Goal: Task Accomplishment & Management: Use online tool/utility

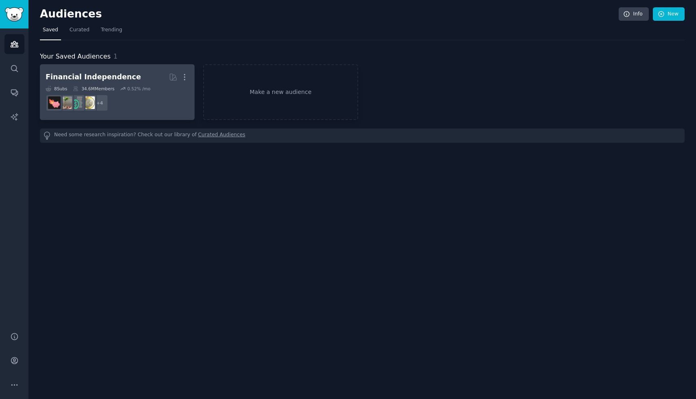
click at [123, 77] on div "Financial Independence" at bounding box center [93, 77] width 95 height 10
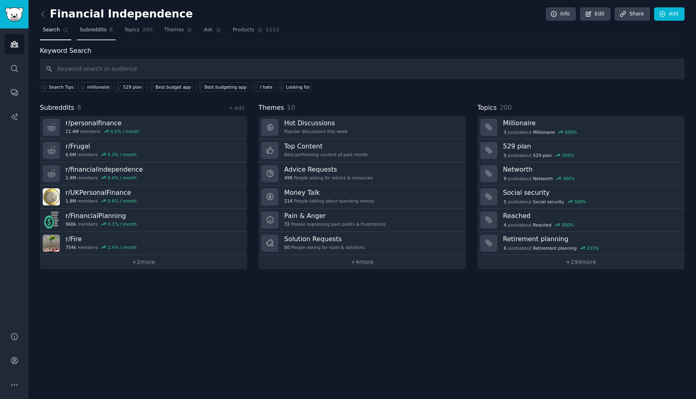
click at [96, 29] on span "Subreddits" at bounding box center [93, 29] width 27 height 7
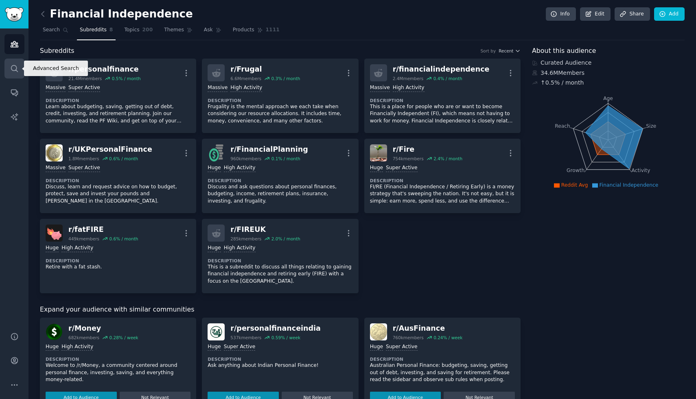
click at [15, 66] on icon "Sidebar" at bounding box center [14, 68] width 9 height 9
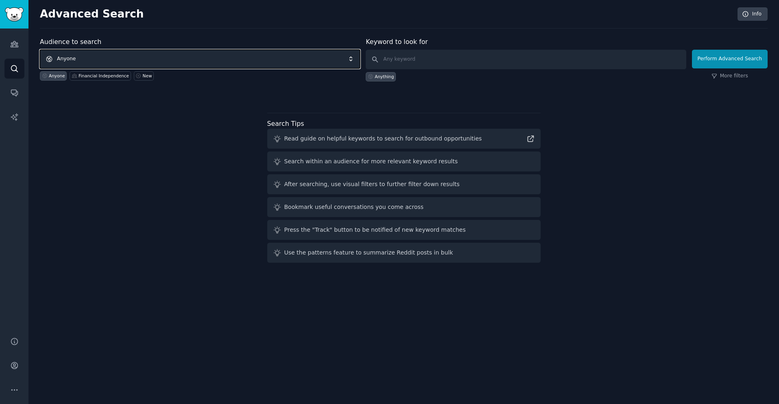
click at [84, 57] on span "Anyone" at bounding box center [200, 59] width 320 height 19
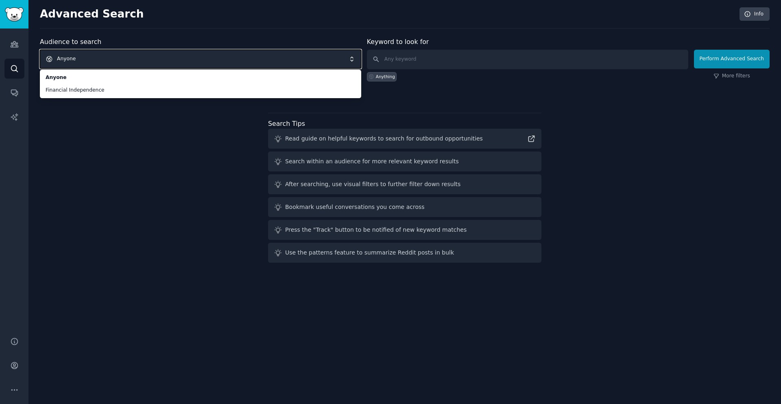
click at [95, 57] on span "Anyone" at bounding box center [200, 59] width 321 height 19
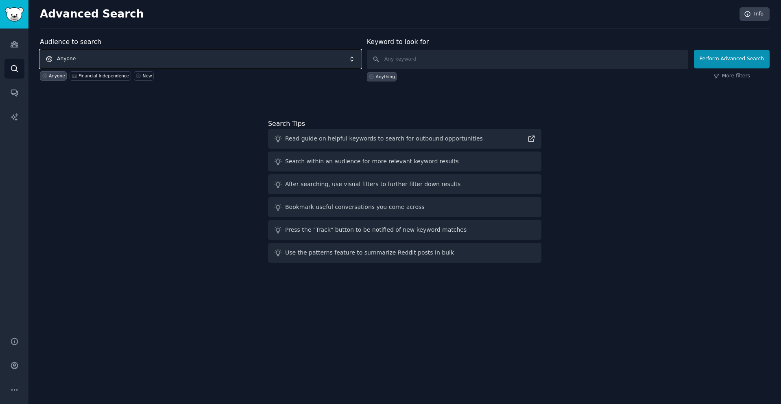
click at [259, 57] on span "Anyone" at bounding box center [200, 59] width 321 height 19
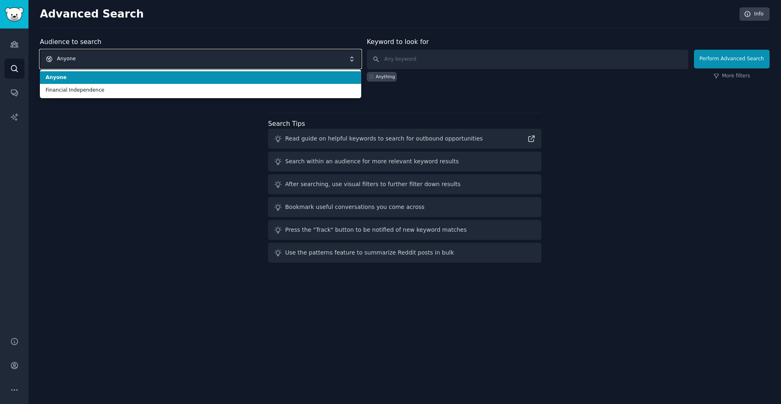
click at [328, 53] on span "Anyone" at bounding box center [200, 59] width 321 height 19
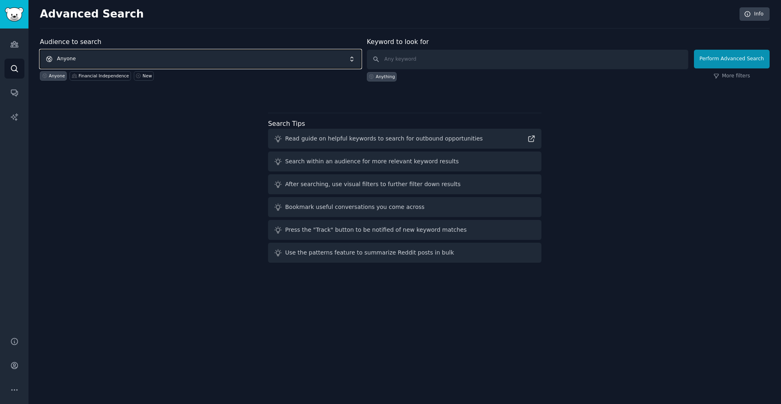
click at [306, 64] on span "Anyone" at bounding box center [200, 59] width 321 height 19
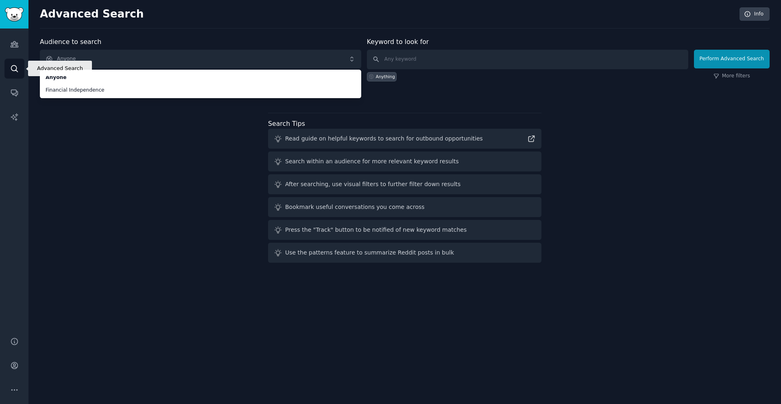
click at [16, 67] on icon "Sidebar" at bounding box center [14, 68] width 7 height 7
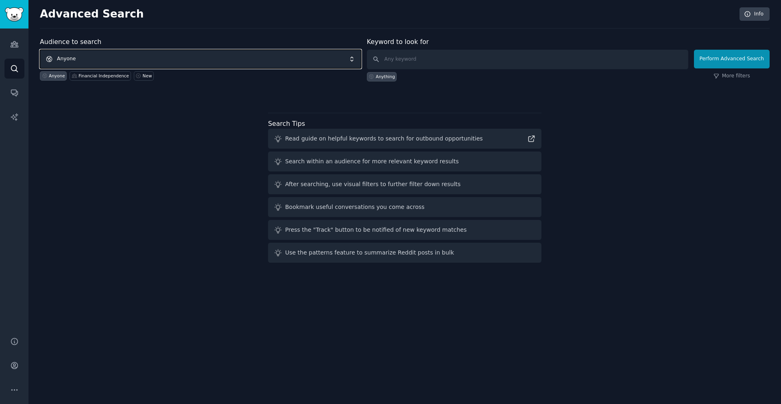
click at [98, 63] on span "Anyone" at bounding box center [200, 59] width 321 height 19
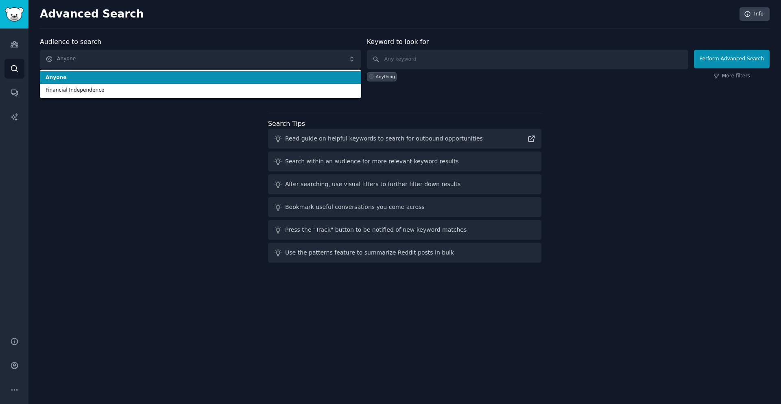
click at [81, 77] on span "Anyone" at bounding box center [201, 77] width 310 height 7
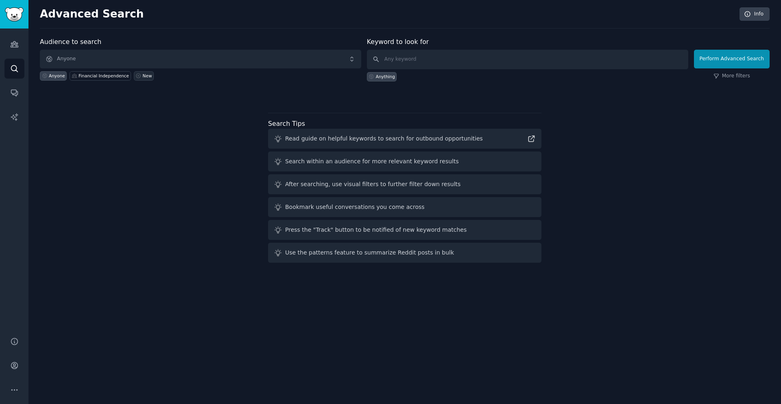
click at [143, 78] on div "New" at bounding box center [147, 76] width 9 height 6
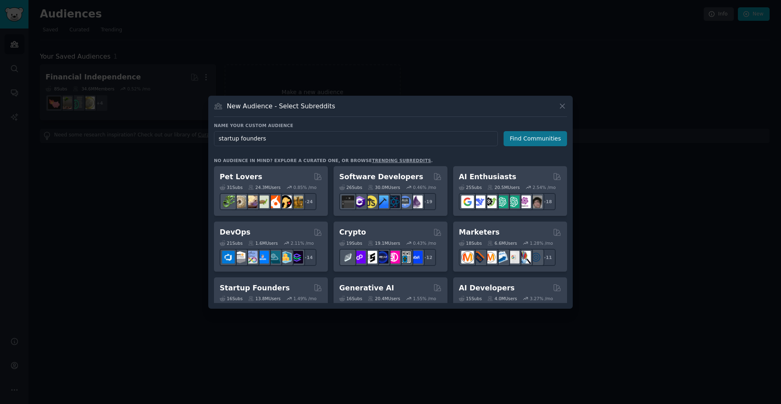
type input "startup founders"
click at [550, 143] on button "Find Communities" at bounding box center [535, 138] width 63 height 15
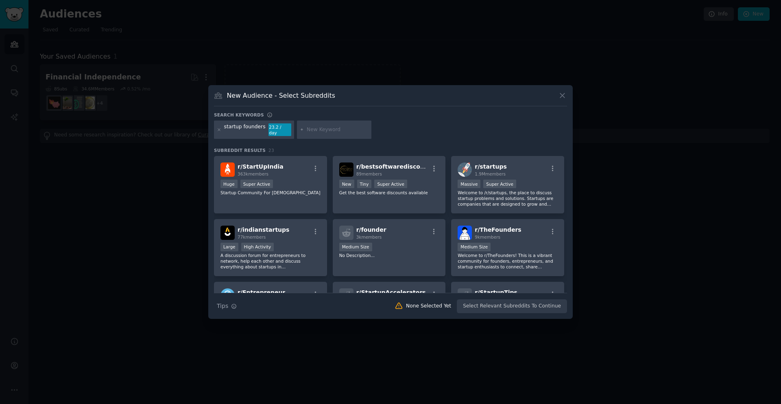
click at [323, 133] on input "text" at bounding box center [338, 129] width 62 height 7
click at [219, 129] on icon at bounding box center [219, 130] width 2 height 2
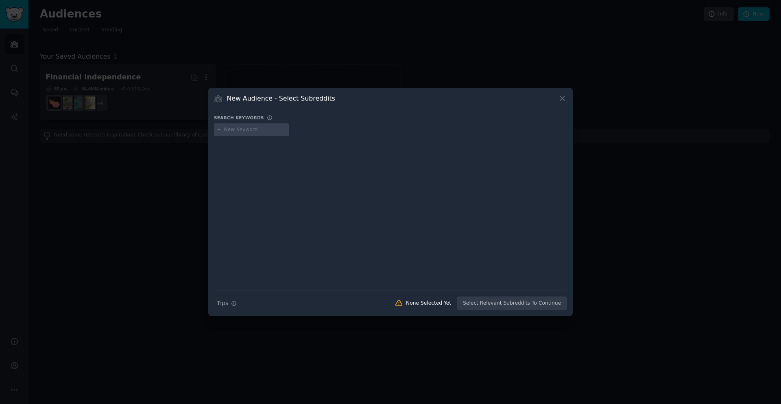
click at [231, 129] on input "text" at bounding box center [255, 129] width 62 height 7
type input "h"
type input "d"
type input "puffer jacket cleaner"
click at [272, 130] on div "puffer jacket cleaner" at bounding box center [259, 129] width 90 height 13
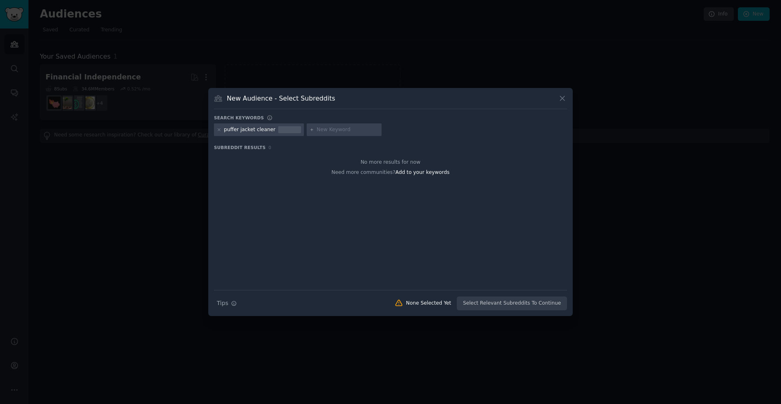
click at [270, 131] on div "puffer jacket cleaner" at bounding box center [250, 129] width 52 height 7
drag, startPoint x: 237, startPoint y: 129, endPoint x: 285, endPoint y: 131, distance: 47.6
click at [285, 131] on div "puffer jacket cleaner" at bounding box center [259, 129] width 90 height 13
click at [217, 130] on icon at bounding box center [219, 129] width 4 height 4
drag, startPoint x: 221, startPoint y: 130, endPoint x: 226, endPoint y: 131, distance: 4.5
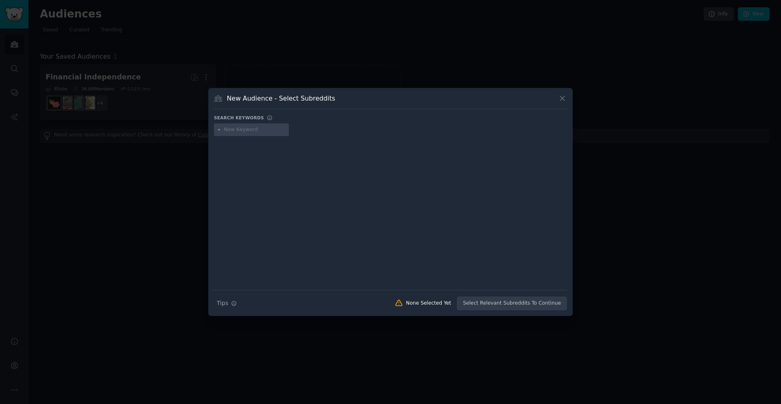
click at [221, 130] on div at bounding box center [251, 129] width 75 height 13
click at [237, 132] on input "text" at bounding box center [255, 129] width 62 height 7
type input "dog harness"
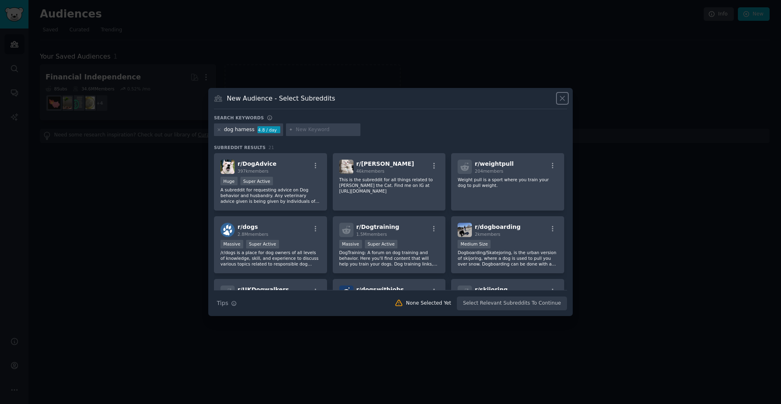
click at [563, 102] on icon at bounding box center [562, 98] width 9 height 9
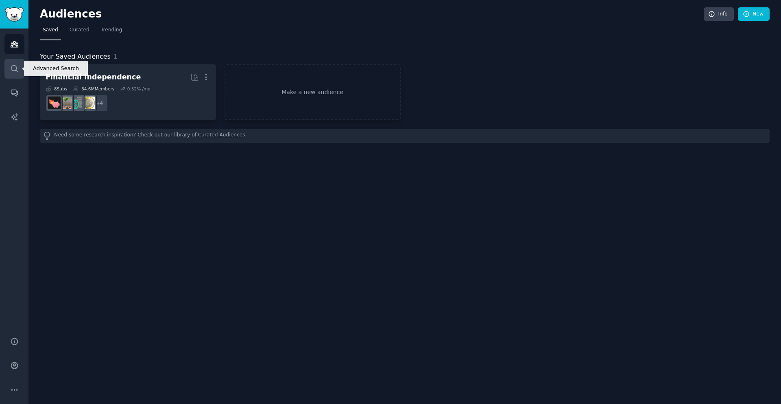
click at [15, 71] on icon "Sidebar" at bounding box center [14, 68] width 9 height 9
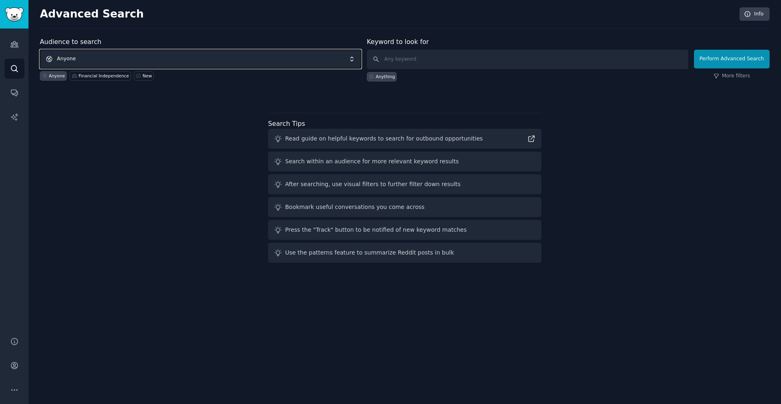
click at [103, 60] on span "Anyone" at bounding box center [200, 59] width 321 height 19
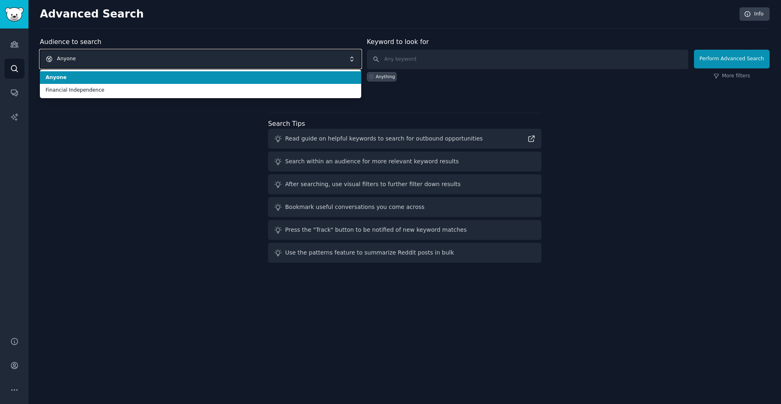
click at [98, 60] on span "Anyone" at bounding box center [200, 59] width 321 height 19
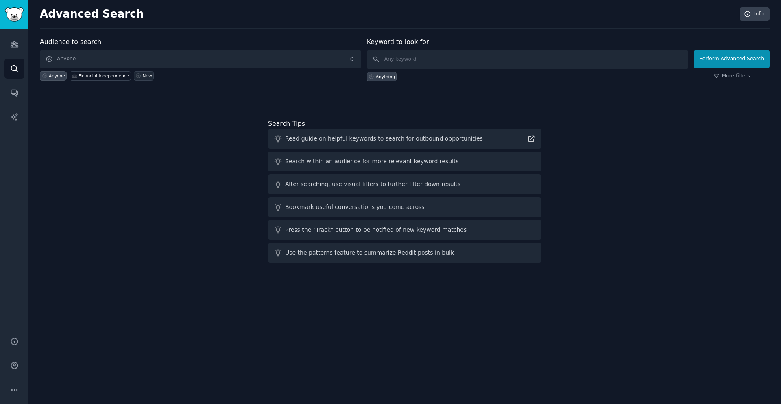
click at [146, 74] on div "New" at bounding box center [147, 76] width 9 height 6
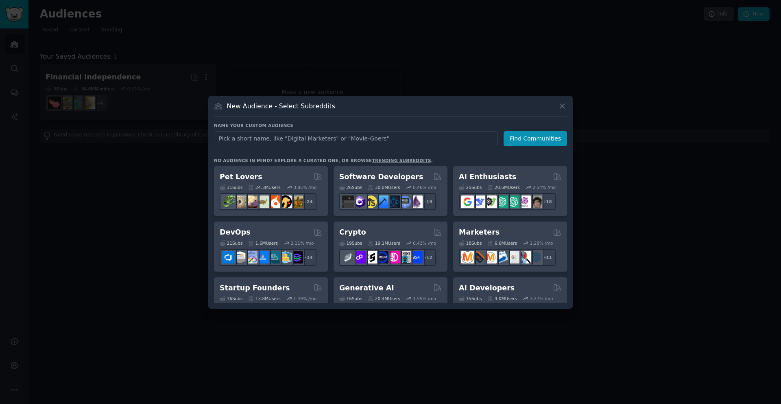
click at [254, 144] on input "text" at bounding box center [356, 138] width 284 height 15
click at [387, 136] on input "text" at bounding box center [356, 138] width 284 height 15
click at [401, 136] on input "text" at bounding box center [356, 138] width 284 height 15
click at [391, 142] on input "text" at bounding box center [356, 138] width 284 height 15
type input "building owners"
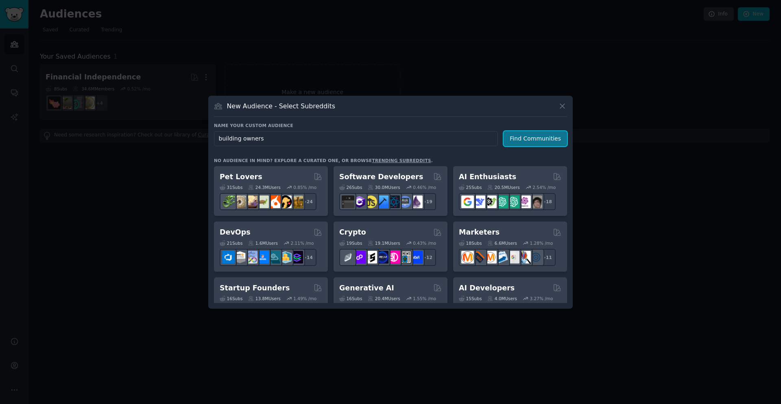
click at [523, 138] on button "Find Communities" at bounding box center [535, 138] width 63 height 15
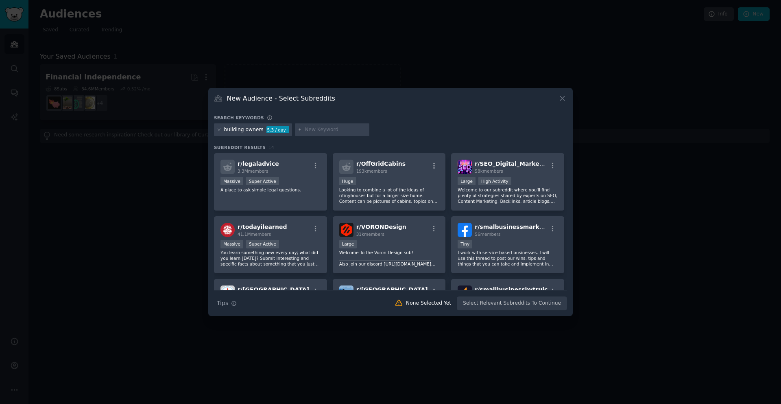
click at [261, 131] on div "building owners 5.3 / day" at bounding box center [253, 129] width 78 height 13
click at [242, 131] on div "building owners" at bounding box center [243, 129] width 39 height 7
click at [260, 130] on div "building owners" at bounding box center [243, 129] width 39 height 7
click at [221, 129] on icon at bounding box center [219, 129] width 4 height 4
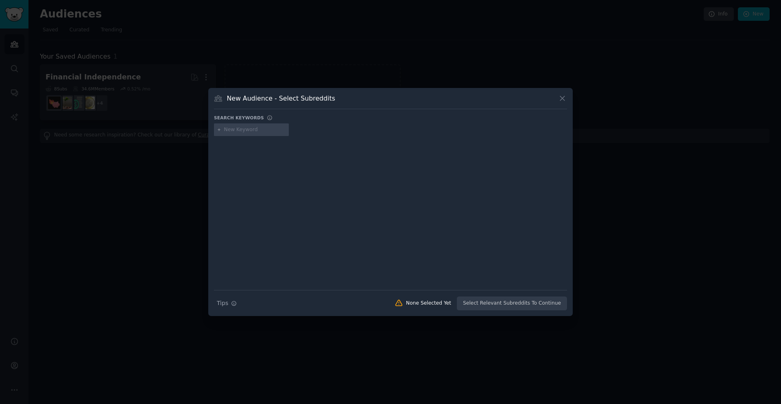
click at [235, 131] on input "text" at bounding box center [255, 129] width 62 height 7
type input "p"
type input "HVAC rental"
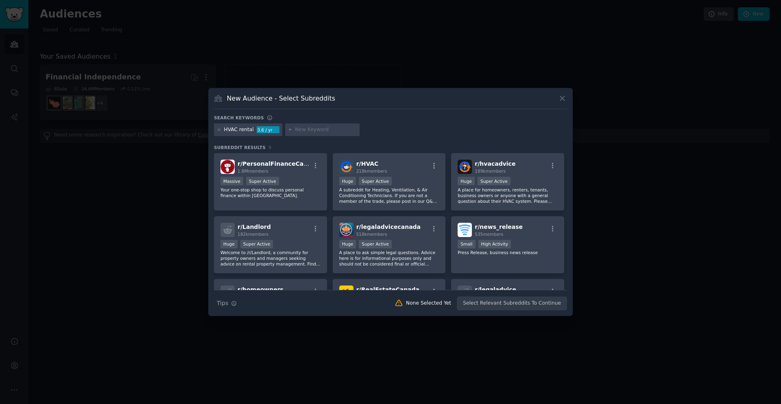
click at [326, 131] on input "text" at bounding box center [326, 129] width 62 height 7
drag, startPoint x: 240, startPoint y: 132, endPoint x: 270, endPoint y: 129, distance: 30.2
click at [266, 132] on div "HVAC rental 3.6 / yr" at bounding box center [248, 129] width 68 height 13
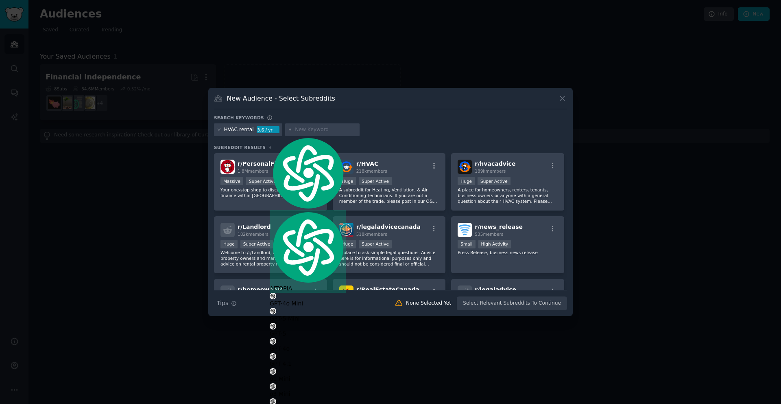
click at [219, 133] on div at bounding box center [219, 129] width 4 height 7
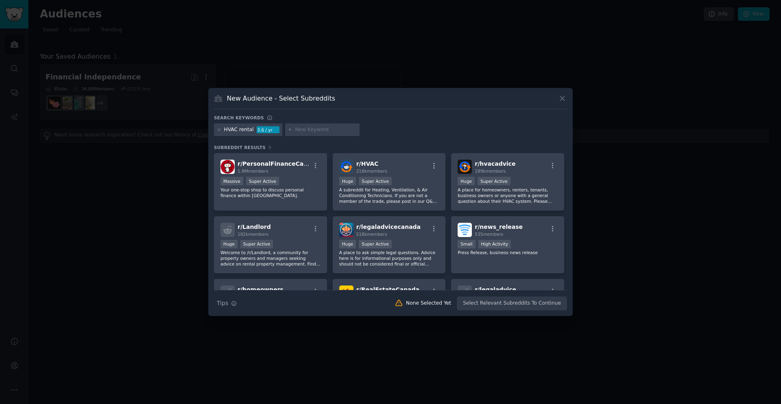
click at [219, 131] on icon at bounding box center [219, 129] width 4 height 4
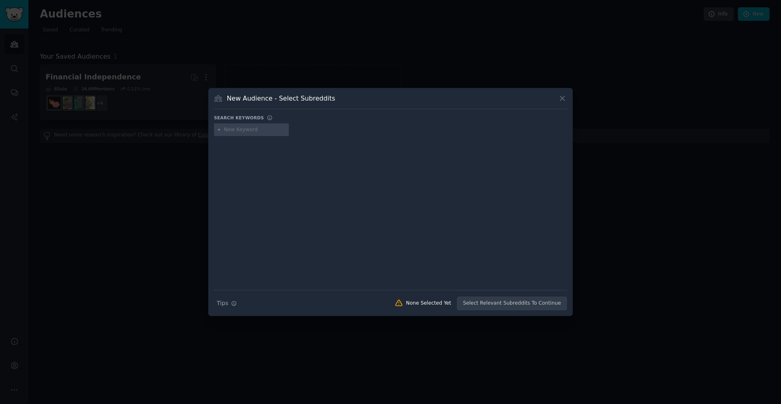
click at [223, 131] on div at bounding box center [251, 129] width 75 height 13
click at [236, 131] on input "text" at bounding box center [255, 129] width 62 height 7
type input "HVAC"
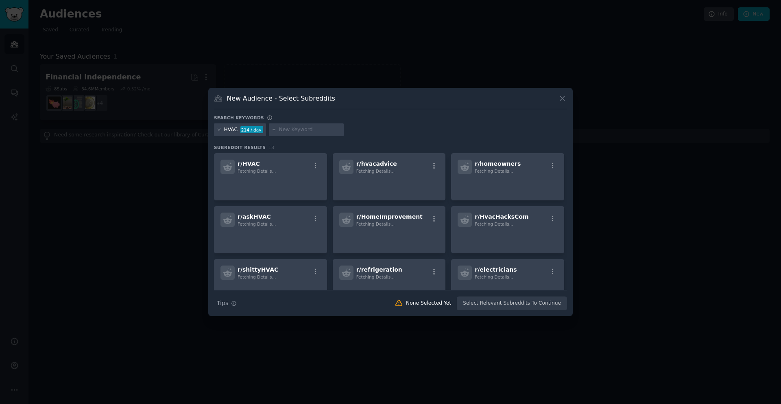
click at [299, 129] on input "text" at bounding box center [310, 129] width 62 height 7
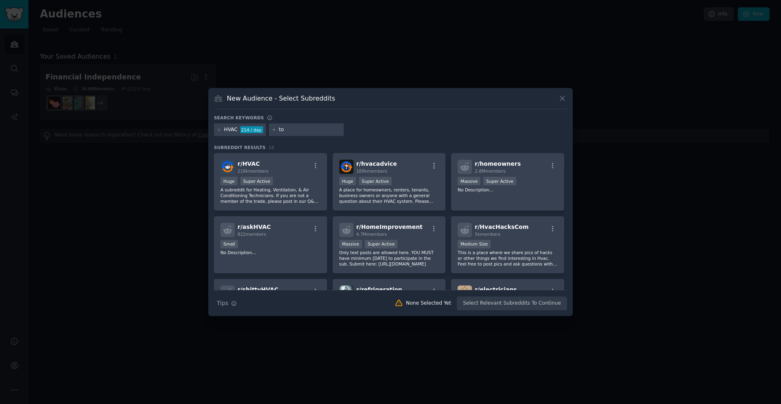
type input "t"
type input "commercial [GEOGRAPHIC_DATA]"
drag, startPoint x: 309, startPoint y: 129, endPoint x: 327, endPoint y: 129, distance: 17.9
click at [327, 129] on div "commercial [GEOGRAPHIC_DATA]" at bounding box center [330, 129] width 122 height 13
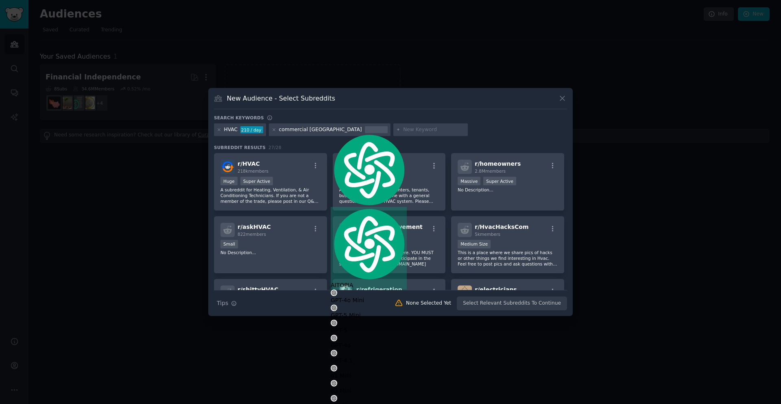
click at [276, 132] on div "commercial [GEOGRAPHIC_DATA]" at bounding box center [330, 129] width 122 height 13
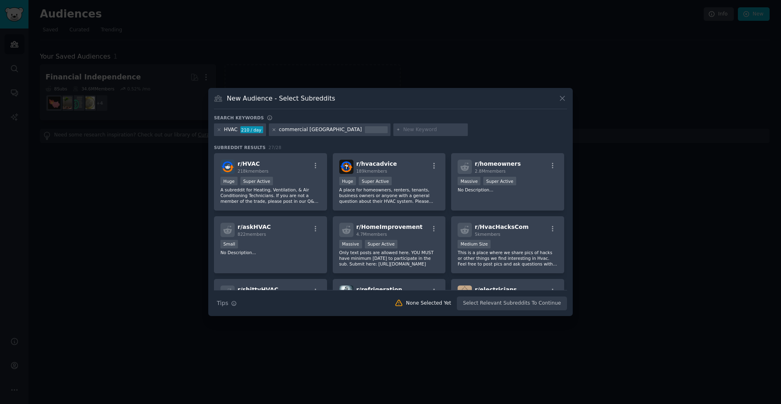
click at [275, 130] on icon at bounding box center [274, 129] width 4 height 4
click at [313, 129] on input "text" at bounding box center [310, 129] width 62 height 7
type input "[GEOGRAPHIC_DATA]"
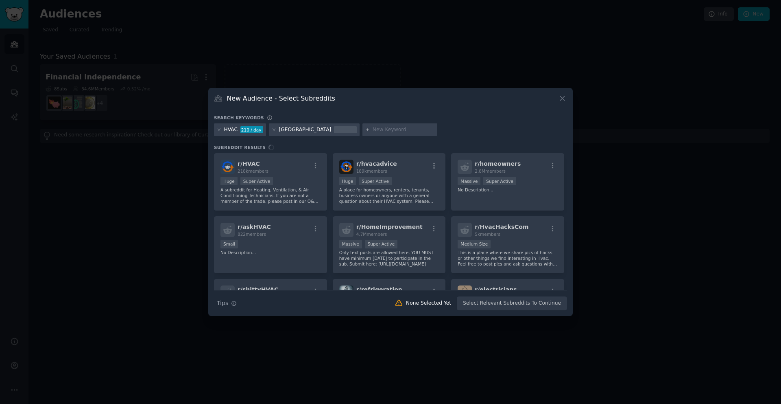
click at [374, 130] on input "text" at bounding box center [404, 129] width 62 height 7
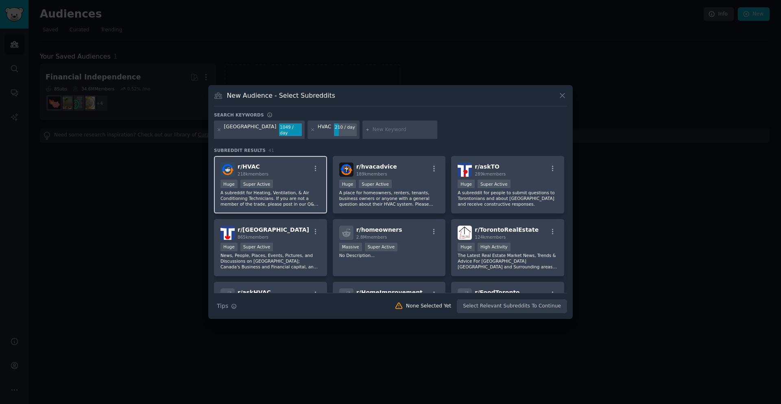
click at [308, 186] on div "Huge Super Active" at bounding box center [271, 184] width 100 height 10
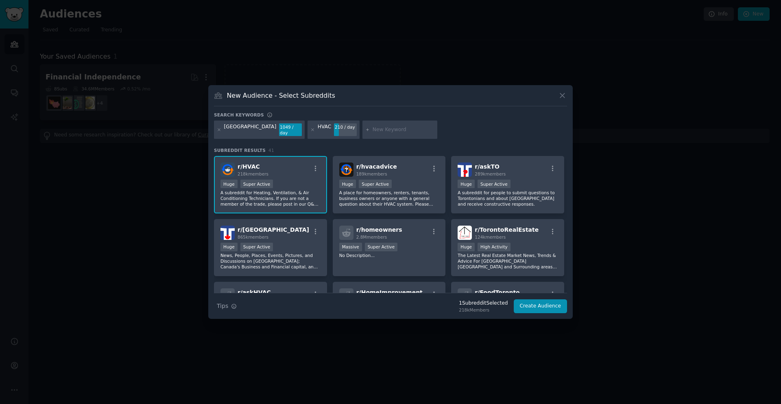
click at [217, 132] on div at bounding box center [219, 129] width 4 height 13
click at [219, 133] on div at bounding box center [219, 129] width 4 height 13
drag, startPoint x: 228, startPoint y: 130, endPoint x: 262, endPoint y: 133, distance: 34.3
click at [228, 130] on div "[GEOGRAPHIC_DATA]" at bounding box center [250, 129] width 52 height 13
click at [221, 130] on icon at bounding box center [219, 129] width 4 height 4
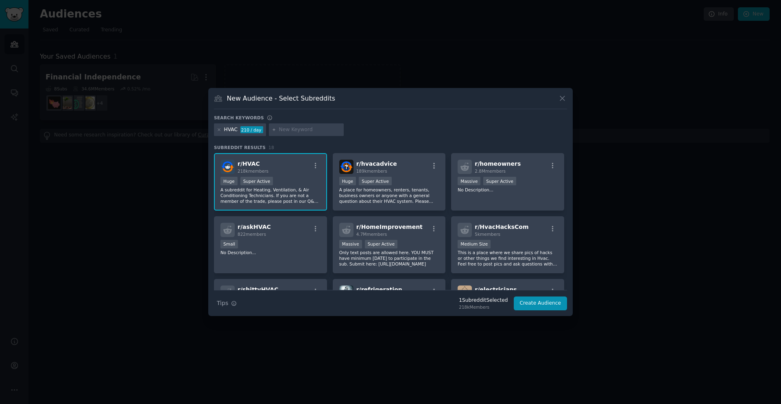
click at [221, 130] on div "HVAC 210 / day" at bounding box center [240, 129] width 52 height 13
click at [561, 99] on icon at bounding box center [562, 98] width 4 height 4
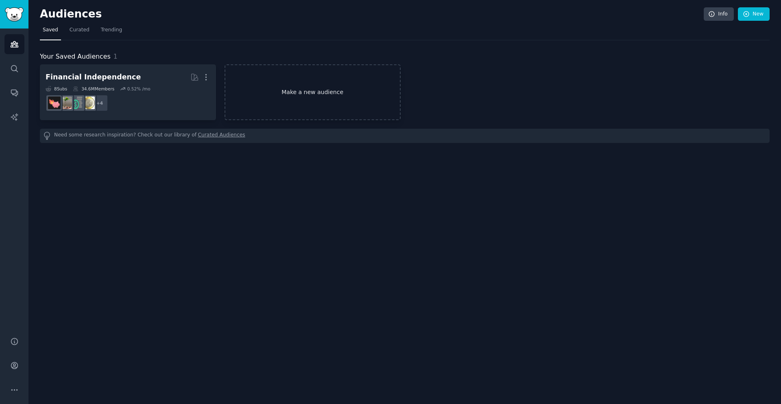
click at [348, 101] on link "Make a new audience" at bounding box center [313, 92] width 176 height 56
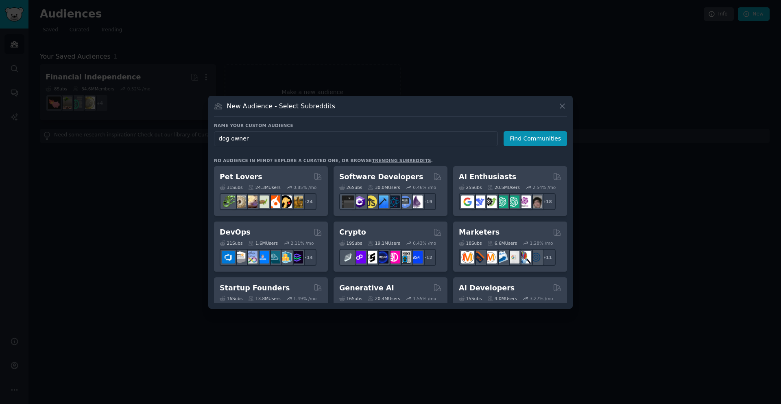
type input "dog owners"
click at [555, 138] on button "Find Communities" at bounding box center [535, 138] width 63 height 15
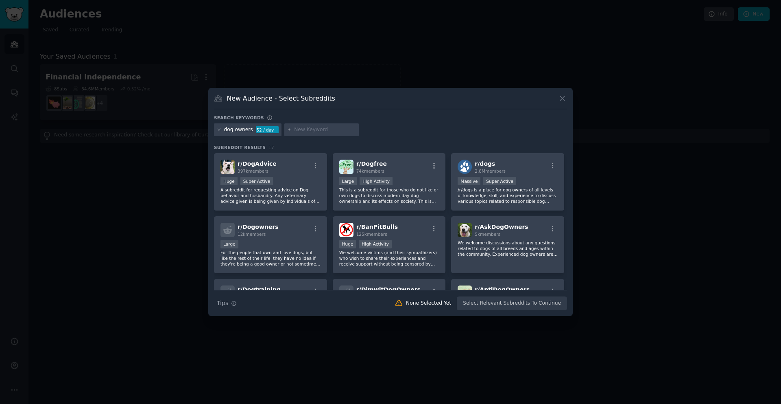
click at [310, 133] on input "text" at bounding box center [325, 129] width 62 height 7
type input "hot pot"
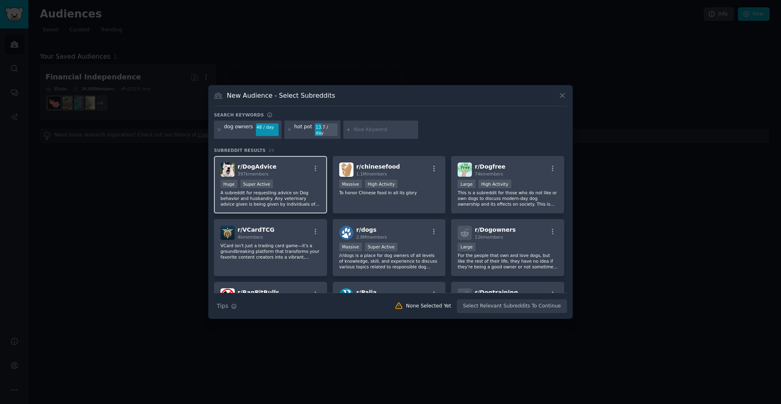
click at [240, 171] on span "397k members" at bounding box center [253, 173] width 31 height 5
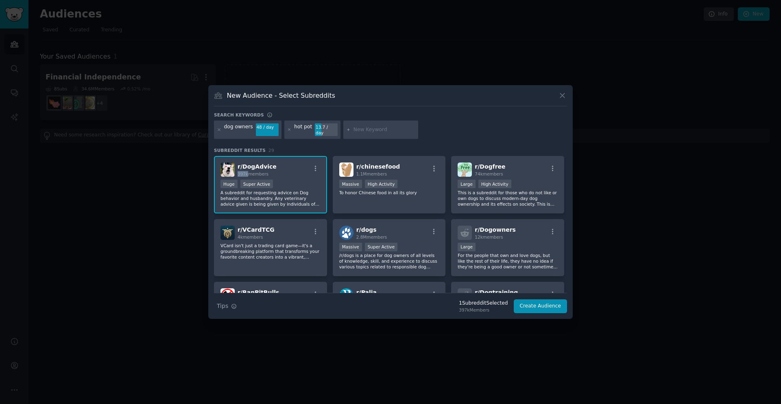
click at [240, 171] on span "397k members" at bounding box center [253, 173] width 31 height 5
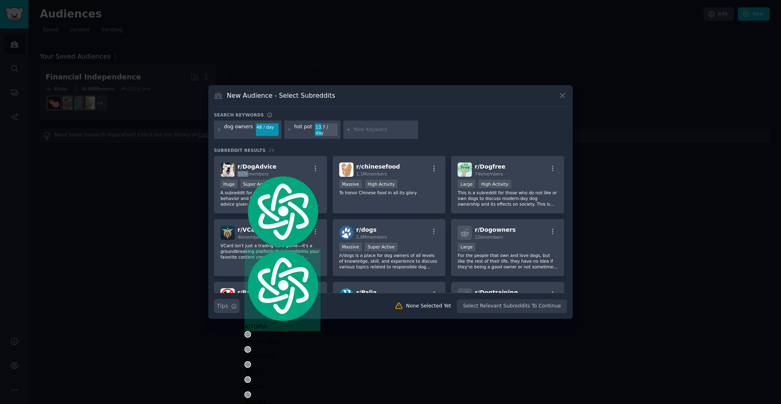
click at [233, 307] on button "Search Tips Tips" at bounding box center [227, 306] width 26 height 14
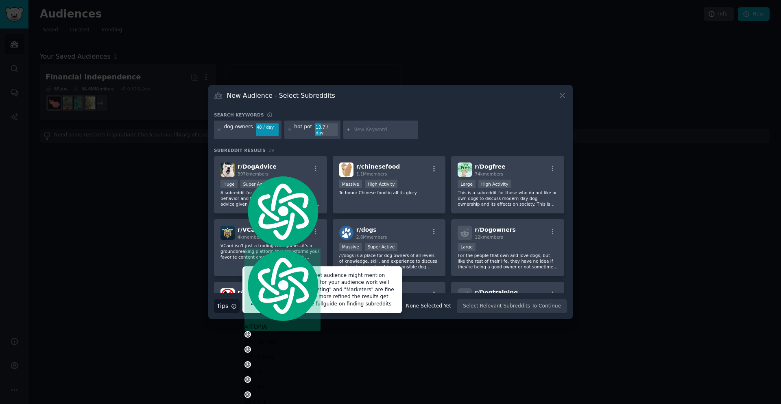
click at [374, 135] on div at bounding box center [380, 129] width 75 height 19
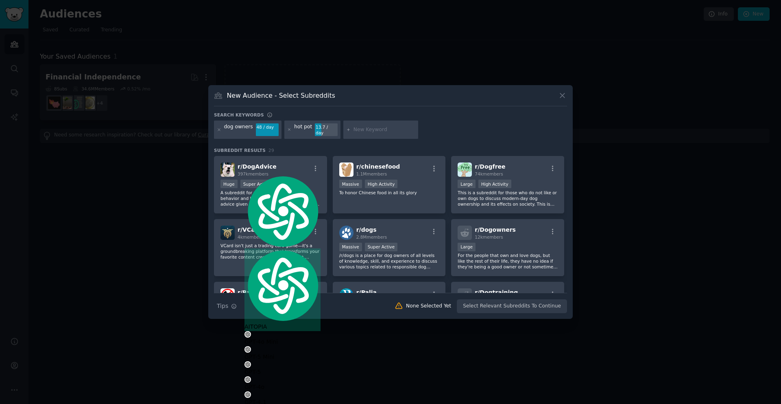
click at [372, 133] on input "text" at bounding box center [385, 129] width 62 height 7
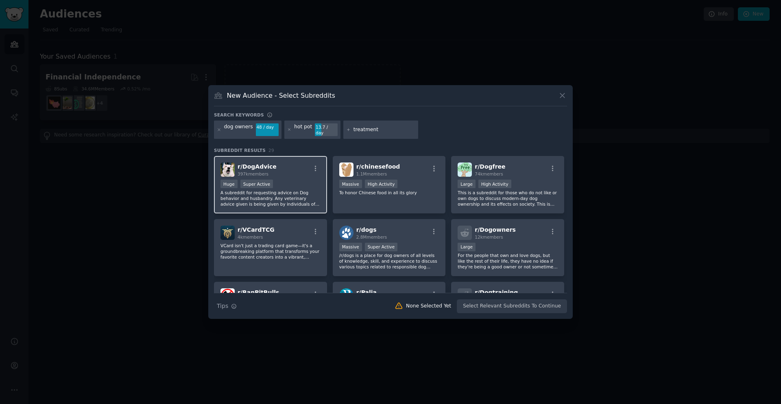
type input "treatment"
click at [297, 179] on div ">= 95th percentile for submissions / day Huge Super Active" at bounding box center [271, 184] width 100 height 10
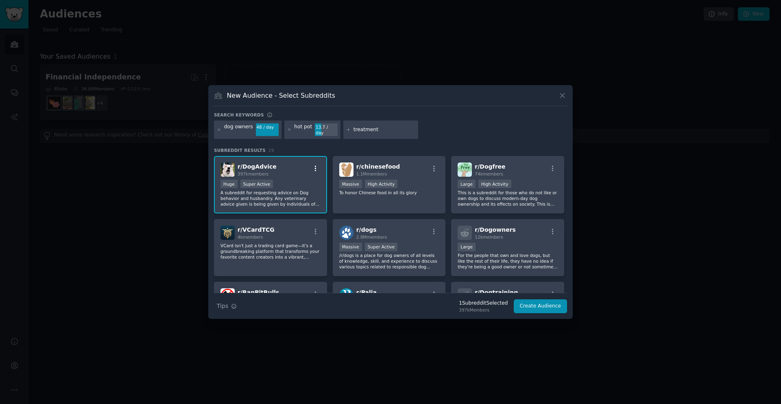
click at [315, 166] on icon "button" at bounding box center [315, 168] width 7 height 7
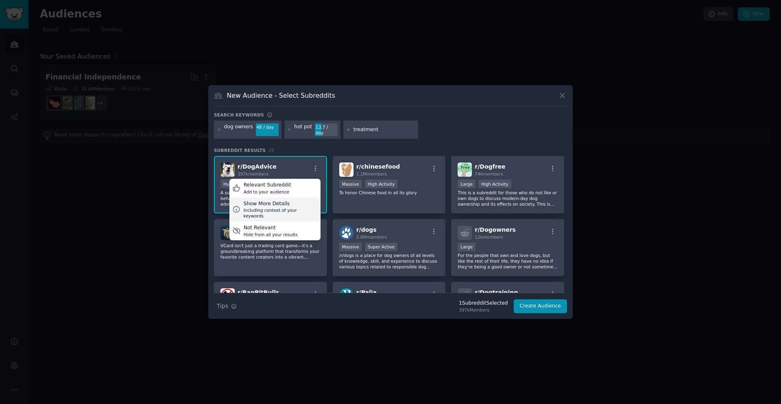
click at [306, 207] on div "Including context of your keywords" at bounding box center [280, 212] width 74 height 11
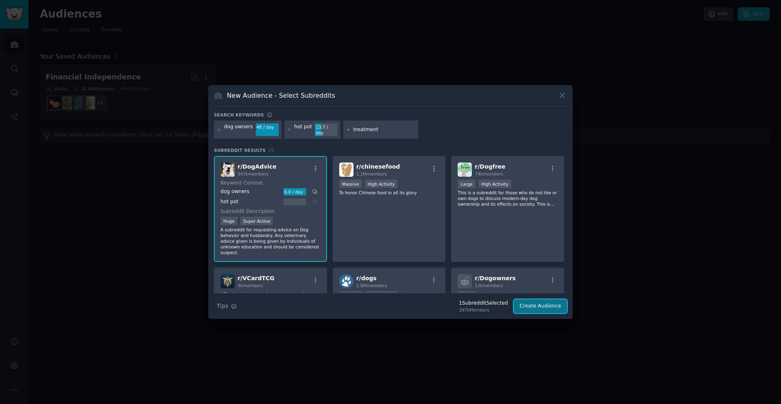
click at [555, 302] on button "Create Audience" at bounding box center [541, 306] width 54 height 14
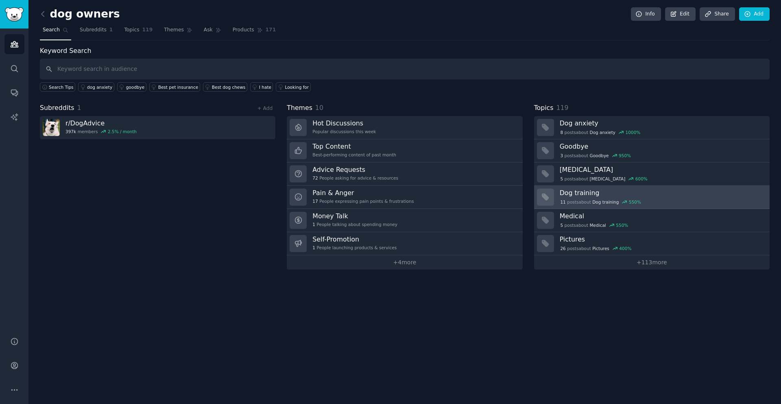
click at [586, 194] on h3 "Dog training" at bounding box center [662, 192] width 204 height 9
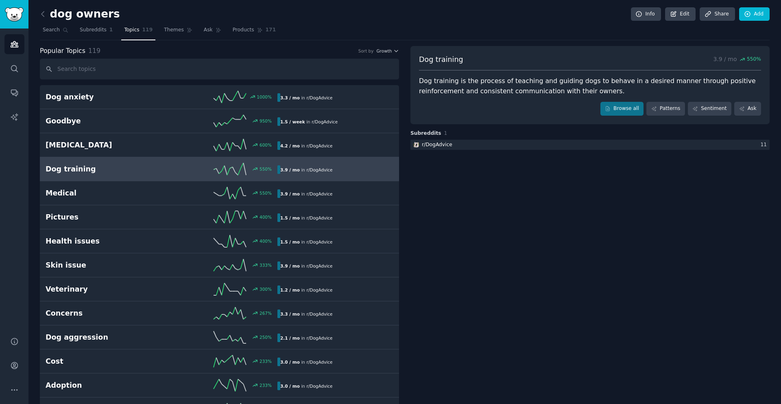
click at [557, 112] on div "Browse all Patterns Sentiment Ask" at bounding box center [590, 109] width 342 height 14
click at [664, 111] on link "Patterns" at bounding box center [666, 109] width 38 height 14
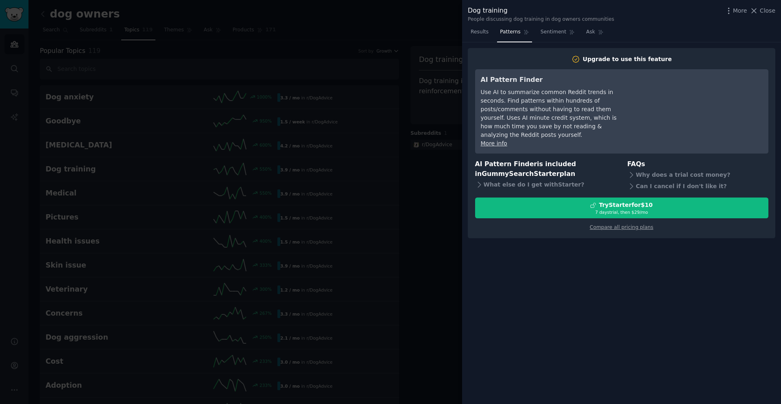
click at [684, 44] on div "Upgrade to use this feature AI Pattern Finder Use AI to summarize common Reddit…" at bounding box center [621, 143] width 319 height 202
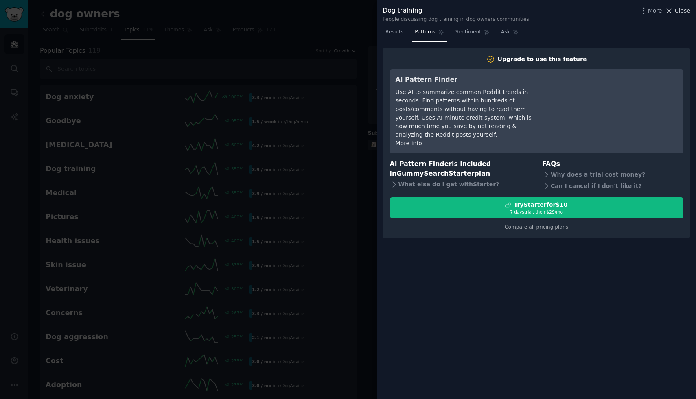
click at [673, 12] on icon at bounding box center [668, 11] width 9 height 9
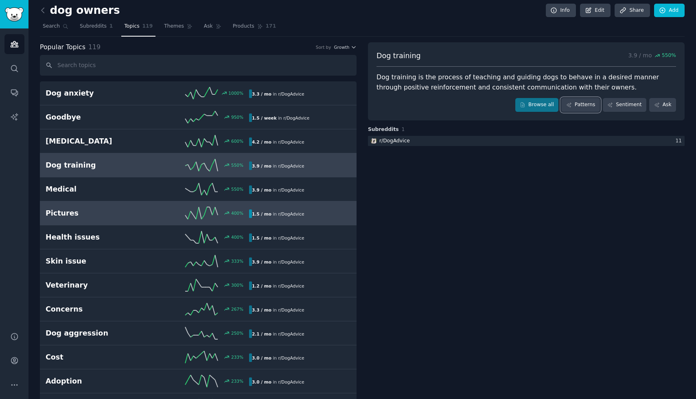
scroll to position [5, 0]
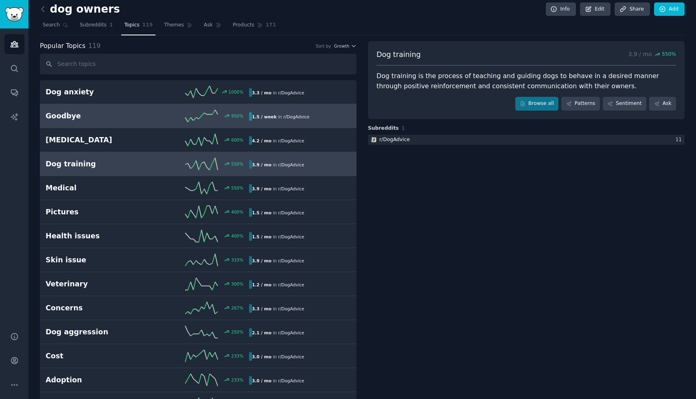
click at [153, 119] on div "950 %" at bounding box center [198, 116] width 102 height 12
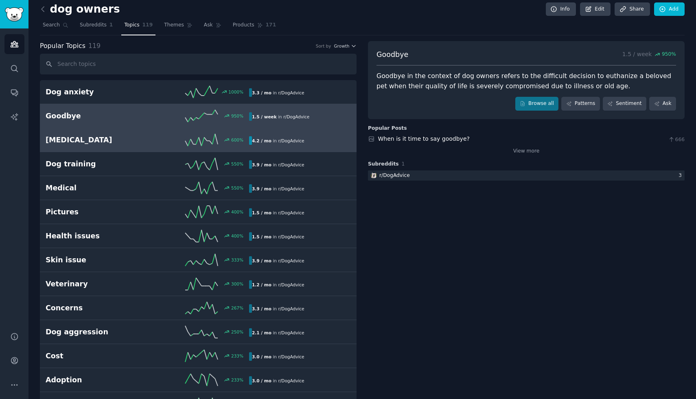
click at [142, 138] on h2 "[MEDICAL_DATA]" at bounding box center [97, 140] width 102 height 10
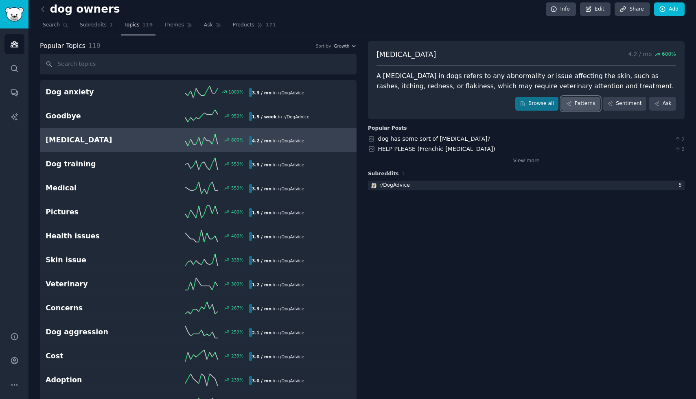
click at [576, 106] on link "Patterns" at bounding box center [580, 104] width 38 height 14
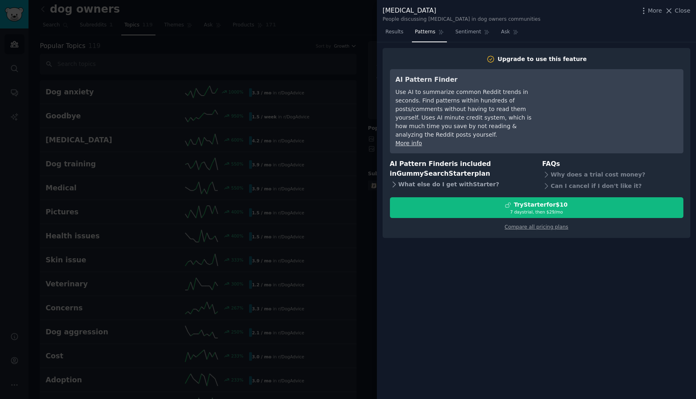
click at [470, 179] on div "What else do I get with Starter ?" at bounding box center [460, 184] width 141 height 11
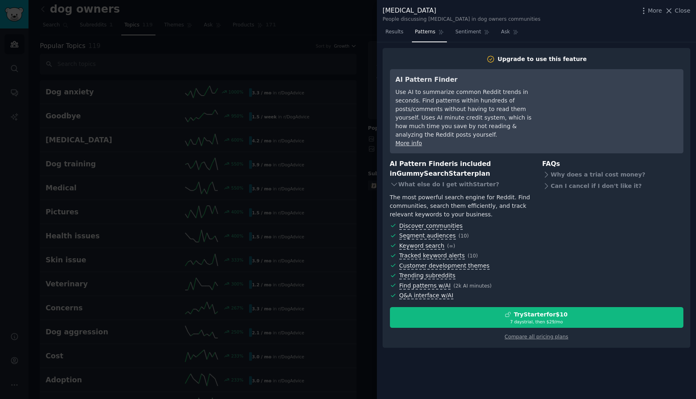
drag, startPoint x: 389, startPoint y: 35, endPoint x: 673, endPoint y: 15, distance: 283.9
click at [389, 35] on span "Results" at bounding box center [394, 31] width 18 height 7
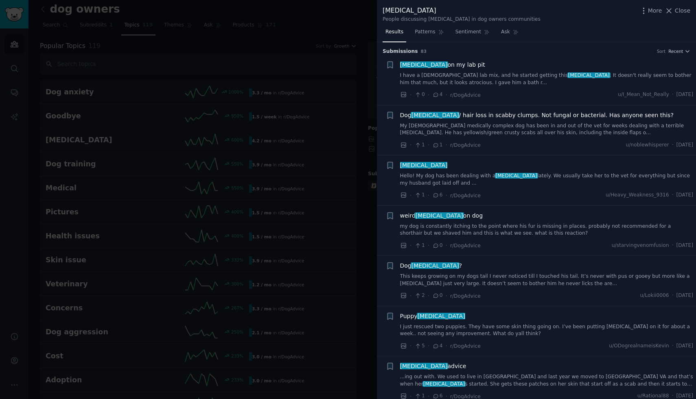
click at [669, 12] on icon at bounding box center [668, 11] width 9 height 9
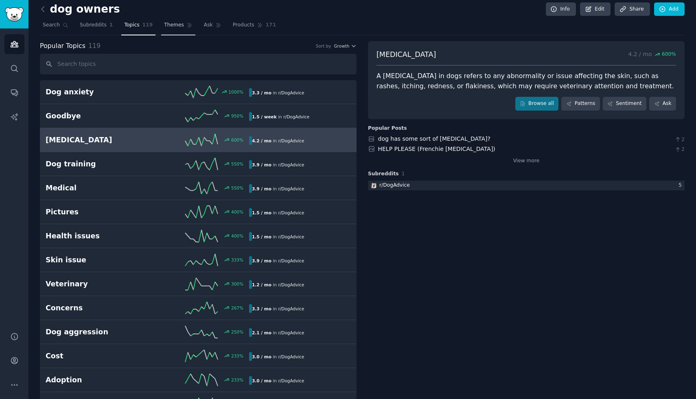
click at [179, 28] on span "Themes" at bounding box center [174, 25] width 20 height 7
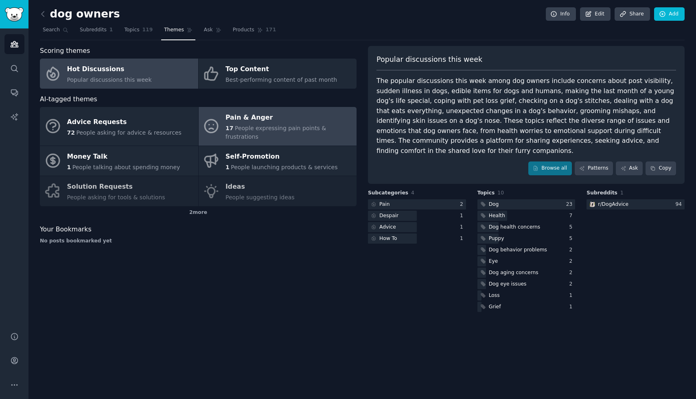
click at [277, 116] on div "Pain & Anger" at bounding box center [288, 117] width 127 height 13
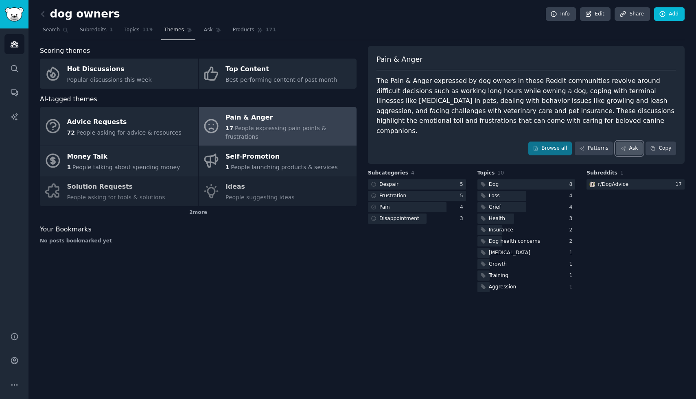
click at [631, 142] on link "Ask" at bounding box center [629, 149] width 27 height 14
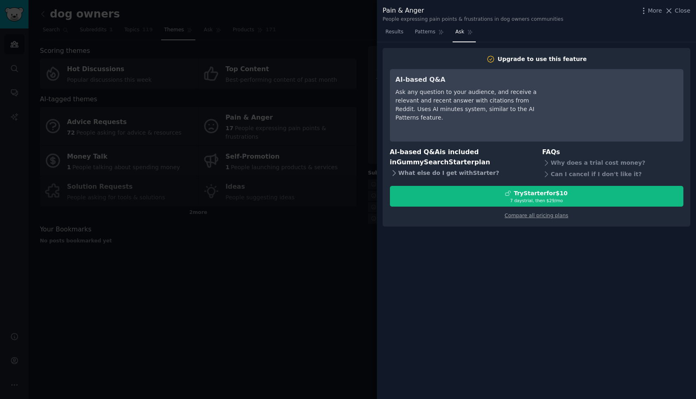
click at [462, 170] on div "What else do I get with Starter ?" at bounding box center [460, 172] width 141 height 11
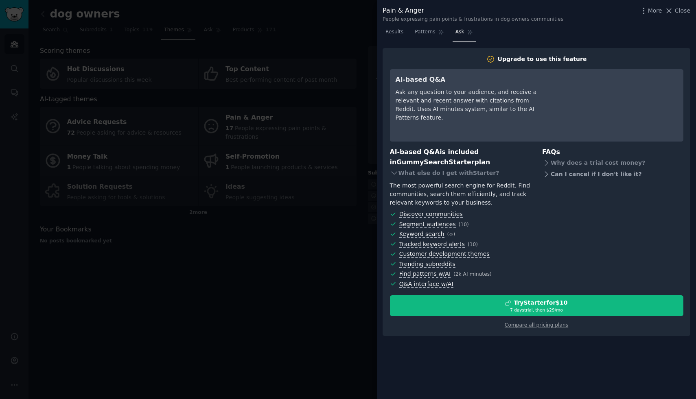
click at [595, 177] on div "Can I cancel if I don't like it?" at bounding box center [612, 174] width 141 height 11
click at [621, 175] on div "Can I cancel if I don't like it?" at bounding box center [612, 174] width 141 height 11
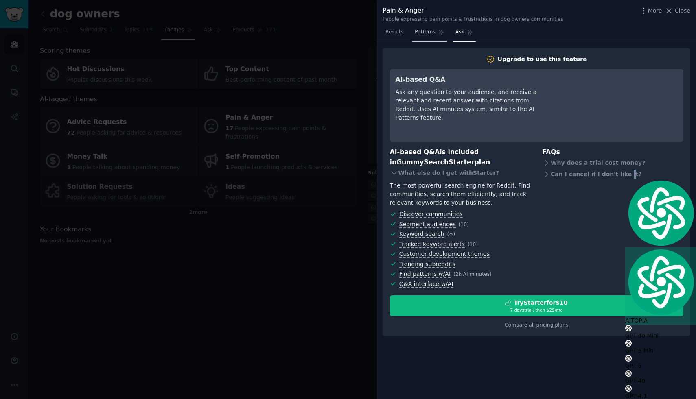
drag, startPoint x: 424, startPoint y: 35, endPoint x: 415, endPoint y: 34, distance: 8.2
click at [424, 35] on span "Patterns" at bounding box center [425, 31] width 20 height 7
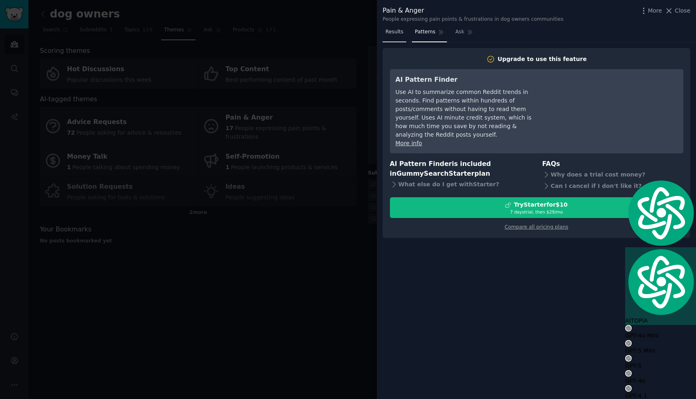
click at [391, 33] on span "Results" at bounding box center [394, 31] width 18 height 7
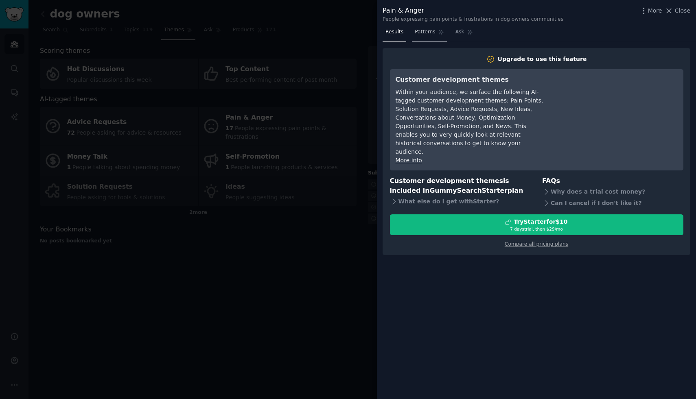
click at [423, 32] on span "Patterns" at bounding box center [425, 31] width 20 height 7
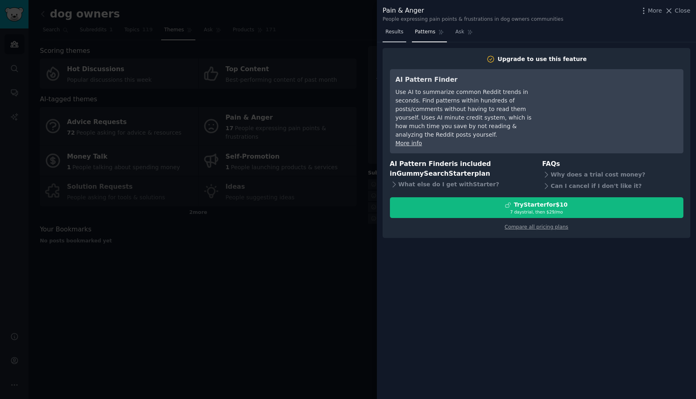
click at [404, 32] on link "Results" at bounding box center [395, 34] width 24 height 17
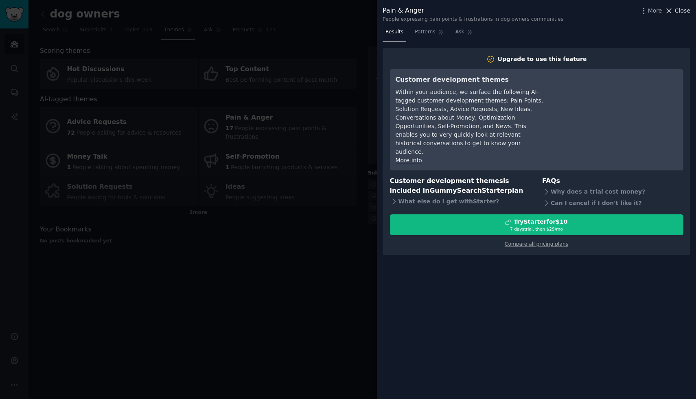
click at [667, 12] on icon at bounding box center [669, 11] width 4 height 4
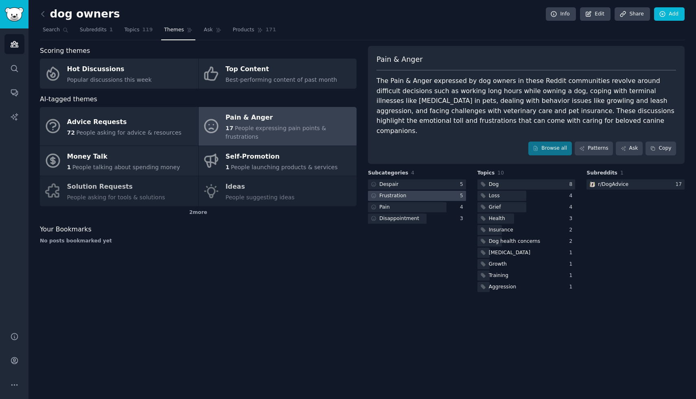
click at [430, 191] on div at bounding box center [417, 196] width 98 height 10
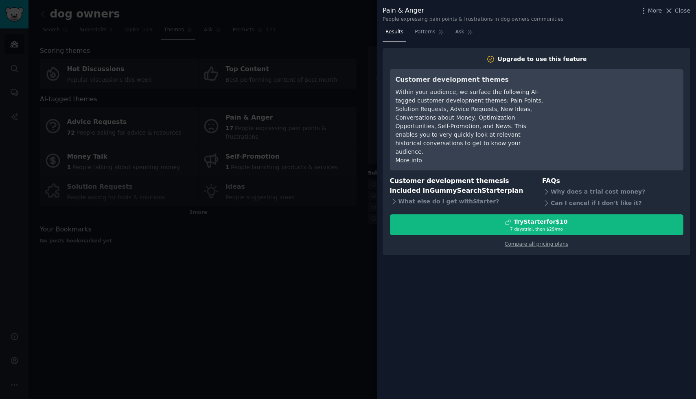
click at [472, 127] on div "Within your audience, we surface the following AI-tagged customer development t…" at bounding box center [470, 122] width 149 height 68
click at [646, 13] on icon "button" at bounding box center [643, 11] width 9 height 9
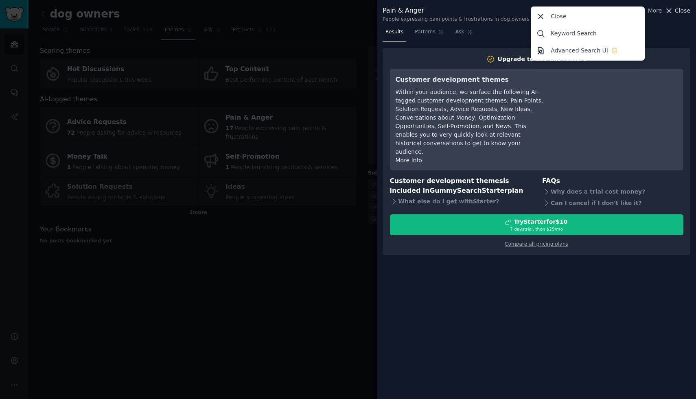
click at [675, 10] on span "Close" at bounding box center [682, 11] width 15 height 9
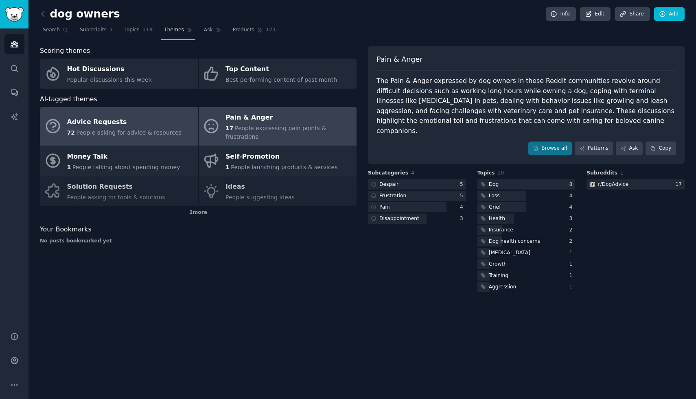
click at [154, 118] on div "Advice Requests" at bounding box center [124, 122] width 114 height 13
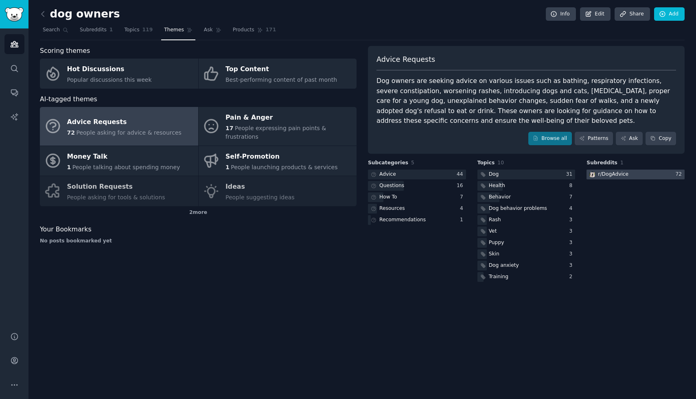
click at [618, 175] on div "r/ DogAdvice" at bounding box center [613, 174] width 31 height 7
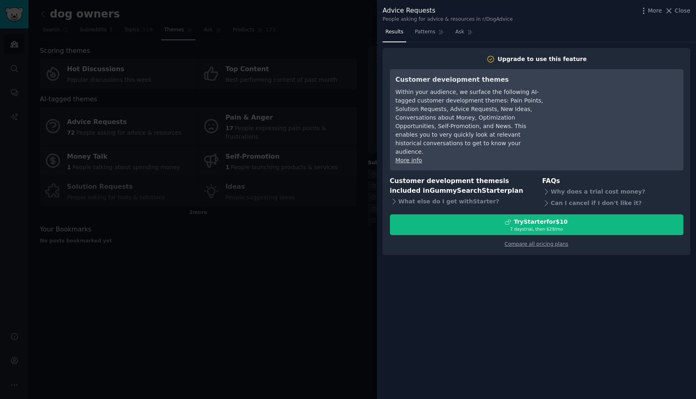
click at [330, 26] on div at bounding box center [348, 199] width 696 height 399
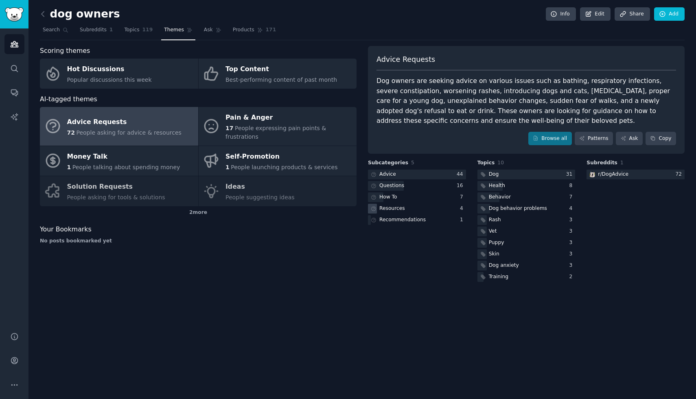
click at [400, 209] on div "Resources" at bounding box center [392, 208] width 26 height 7
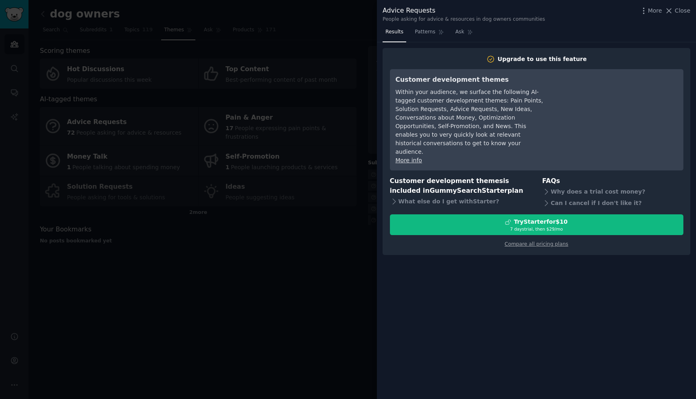
click at [363, 211] on div at bounding box center [348, 199] width 696 height 399
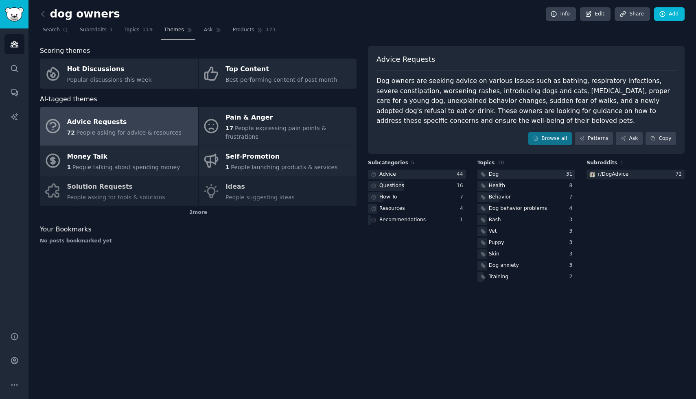
click at [86, 181] on div "Advice Requests 72 People asking for advice & resources Pain & Anger 17 People …" at bounding box center [198, 156] width 317 height 99
click at [11, 71] on icon "Sidebar" at bounding box center [14, 68] width 9 height 9
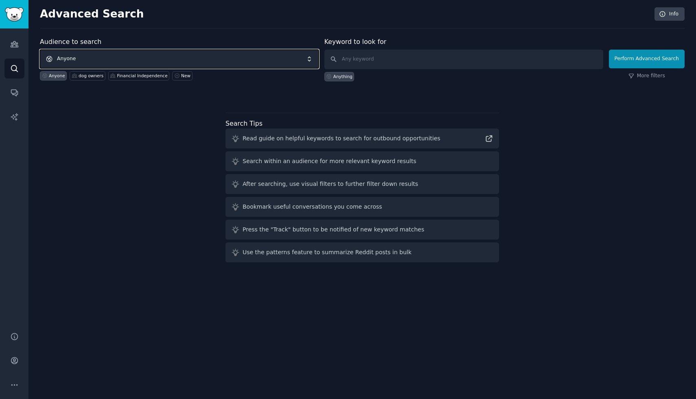
click at [95, 61] on span "Anyone" at bounding box center [179, 59] width 279 height 19
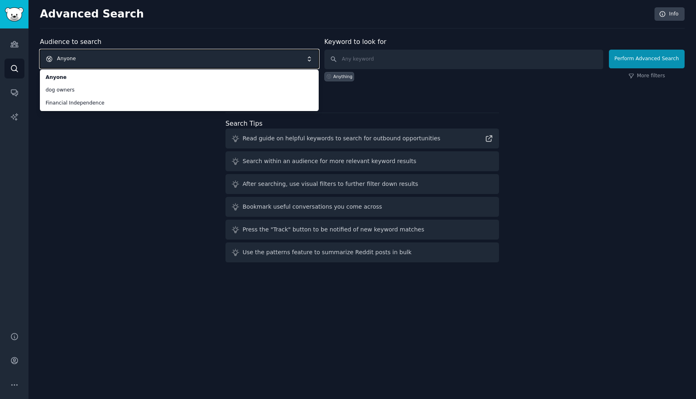
click at [105, 54] on span "Anyone" at bounding box center [179, 59] width 279 height 19
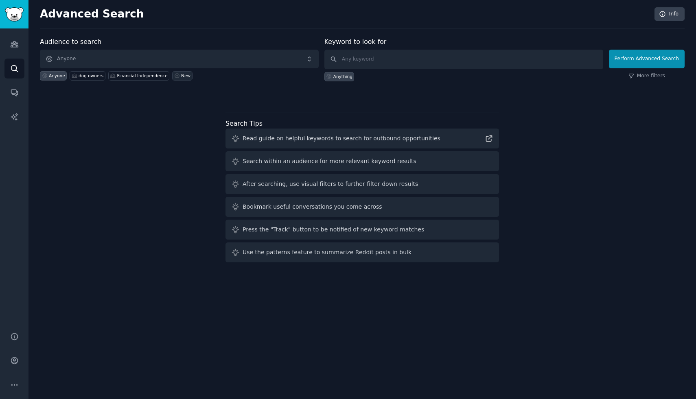
click at [184, 77] on div "New" at bounding box center [185, 76] width 9 height 6
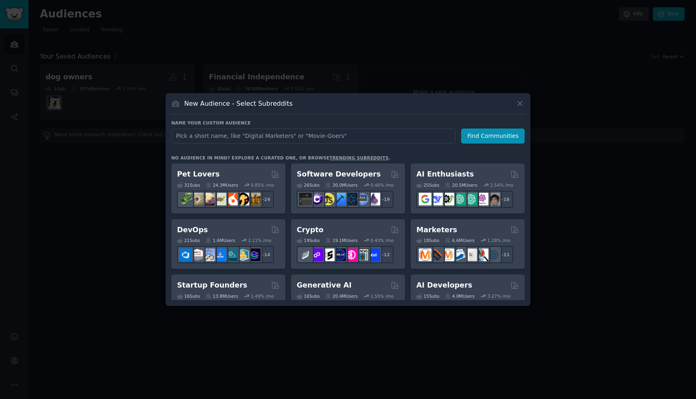
click at [258, 139] on input "text" at bounding box center [313, 136] width 284 height 15
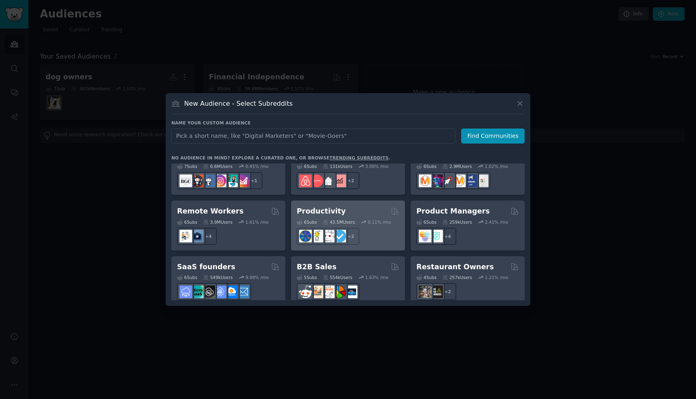
scroll to position [584, 0]
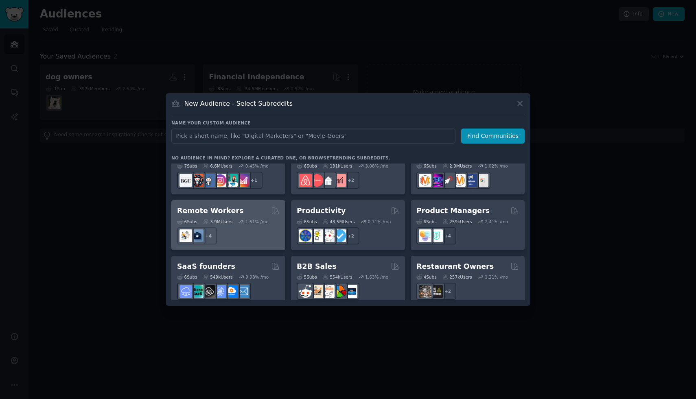
click at [241, 206] on div "Remote Workers" at bounding box center [228, 211] width 103 height 10
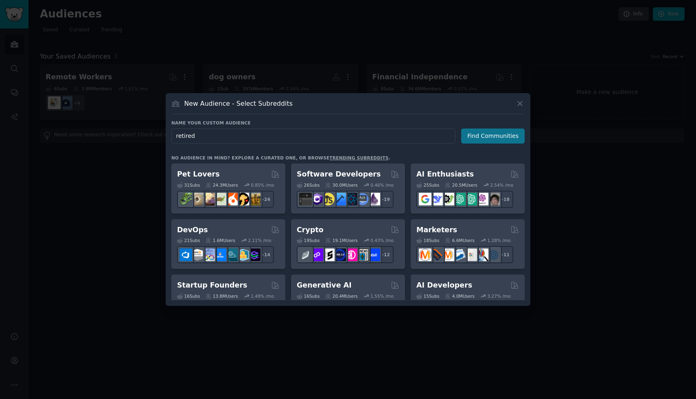
type input "retired"
click at [488, 136] on button "Find Communities" at bounding box center [492, 136] width 63 height 15
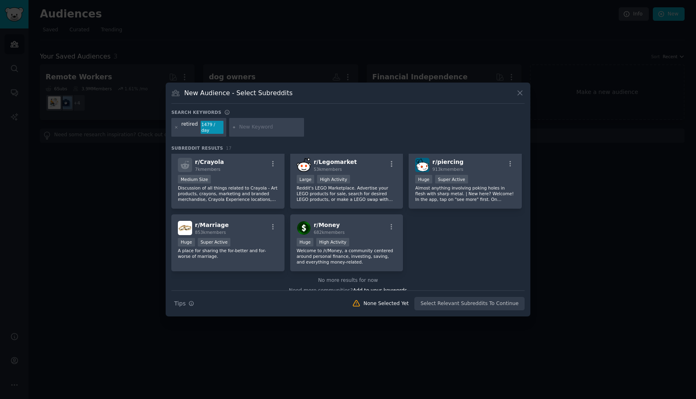
scroll to position [247, 0]
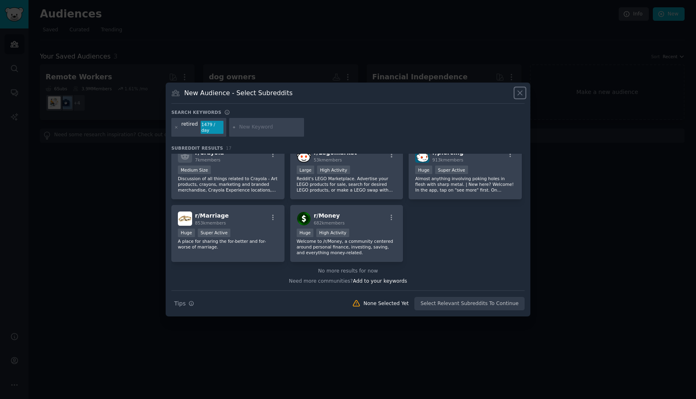
click at [518, 96] on icon at bounding box center [520, 93] width 4 height 4
